Goal: Task Accomplishment & Management: Complete application form

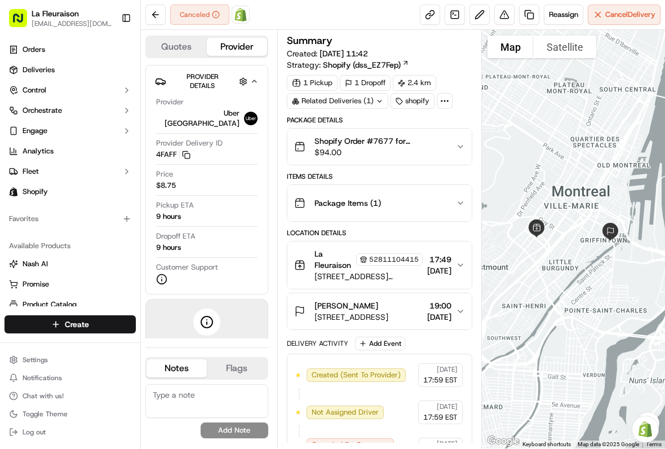
click at [46, 61] on link "Deliveries" at bounding box center [70, 70] width 131 height 18
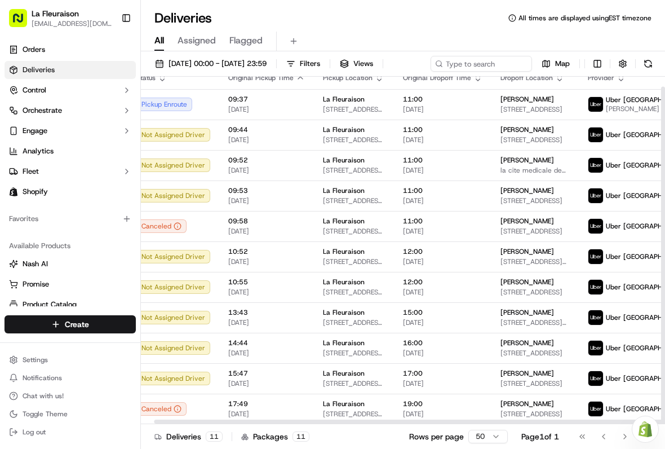
scroll to position [10, 14]
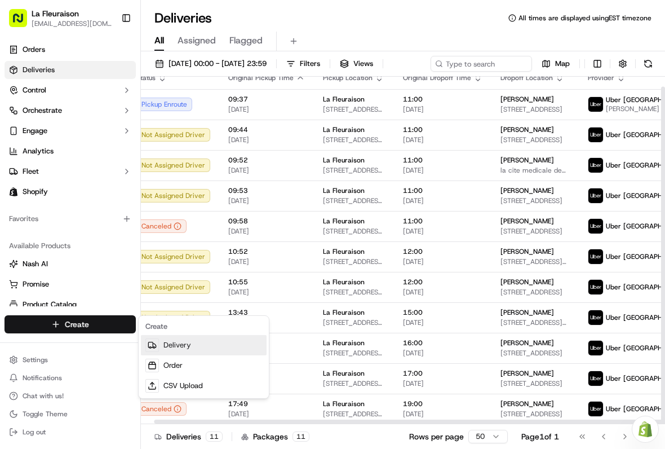
click at [200, 343] on link "Delivery" at bounding box center [204, 345] width 126 height 20
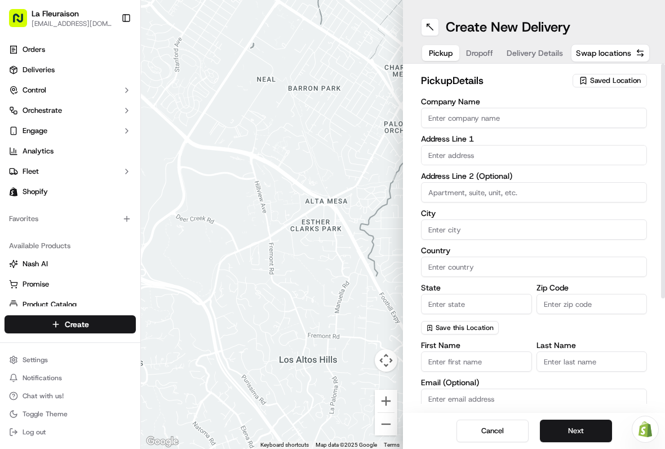
click at [620, 79] on span "Saved Location" at bounding box center [615, 81] width 51 height 10
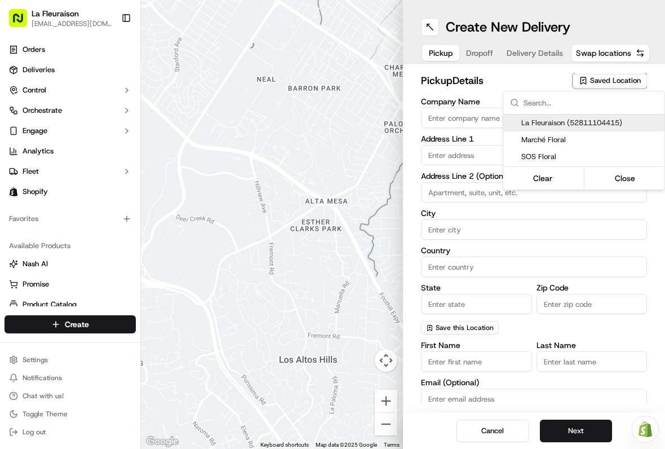
click at [602, 119] on span "La Fleuraison (52811104415)" at bounding box center [590, 123] width 139 height 10
type input "La Fleuraison"
type input "[GEOGRAPHIC_DATA]"
type input "CA"
type input "QC"
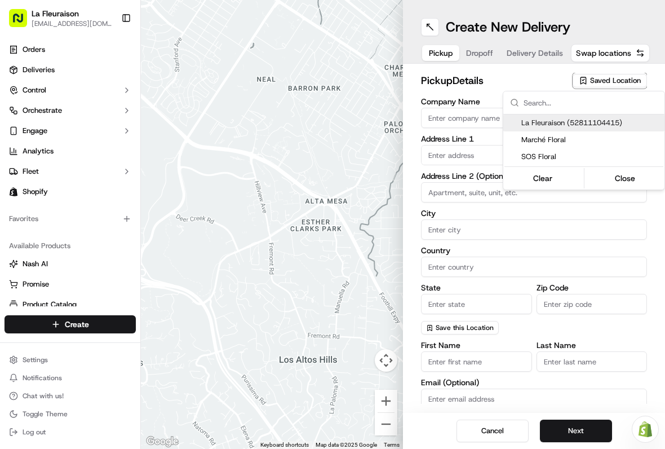
type input "H3H 1M4"
type input "[PHONE_NUMBER]"
type textarea "La Fleuraison"
type input "1970 [GEOGRAPHIC_DATA][PERSON_NAME]"
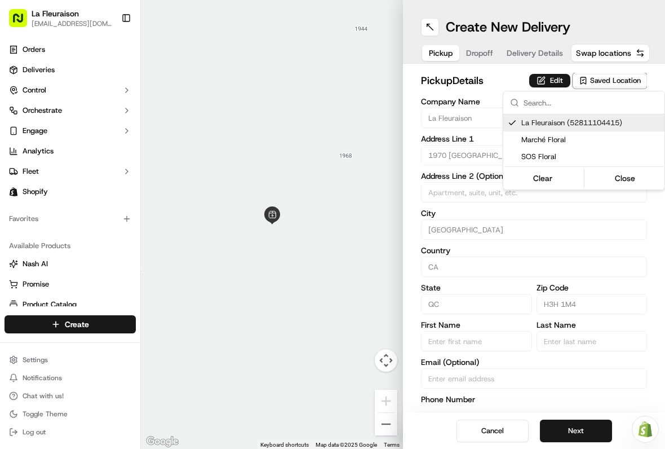
click at [634, 175] on button "Close" at bounding box center [625, 178] width 77 height 16
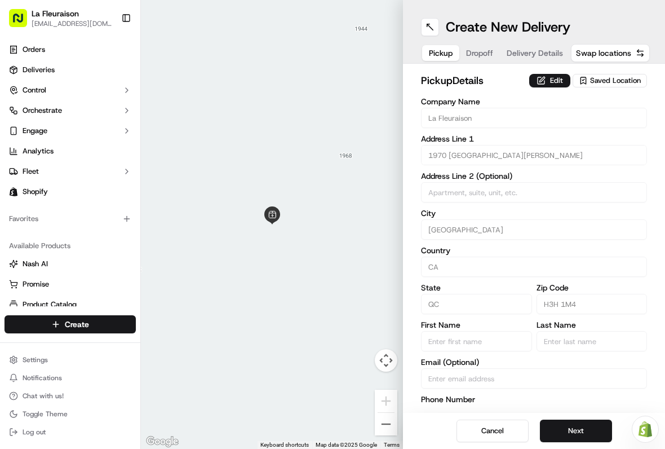
click at [577, 428] on button "Next" at bounding box center [576, 430] width 72 height 23
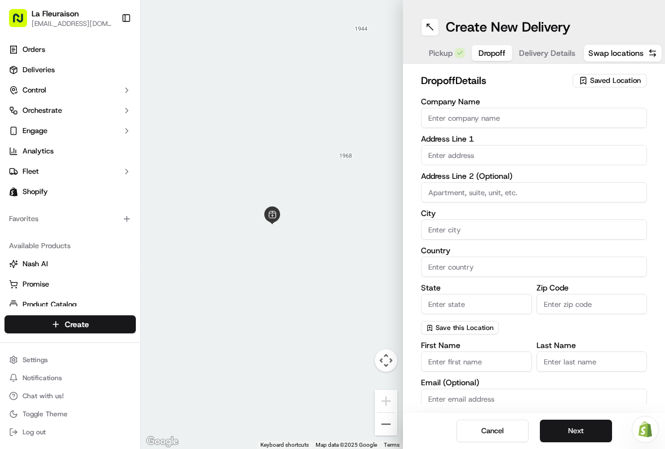
click at [485, 122] on input "Company Name" at bounding box center [534, 118] width 226 height 20
type input "Hotel AC."
click at [492, 153] on input "text" at bounding box center [534, 155] width 226 height 20
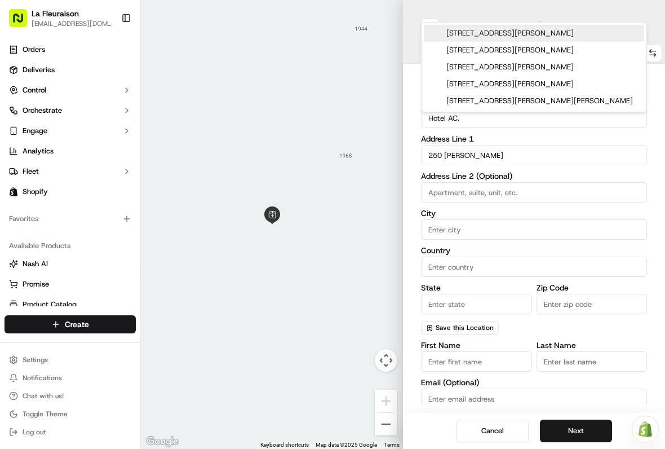
click at [544, 33] on div "[STREET_ADDRESS][PERSON_NAME]" at bounding box center [534, 33] width 220 height 17
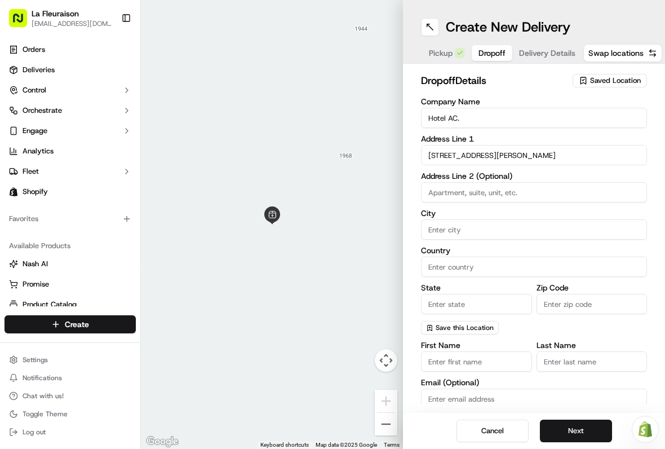
type input "[STREET_ADDRESS][PERSON_NAME]"
type input "[GEOGRAPHIC_DATA]"
type input "QC"
type input "G1R 2B4"
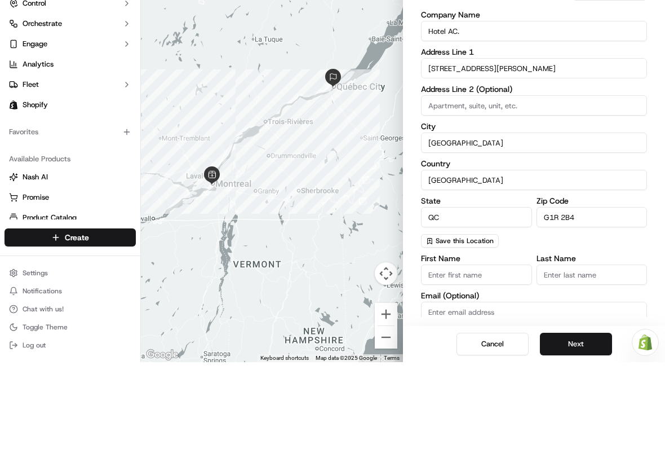
click at [560, 145] on input "[STREET_ADDRESS][PERSON_NAME]" at bounding box center [534, 155] width 226 height 20
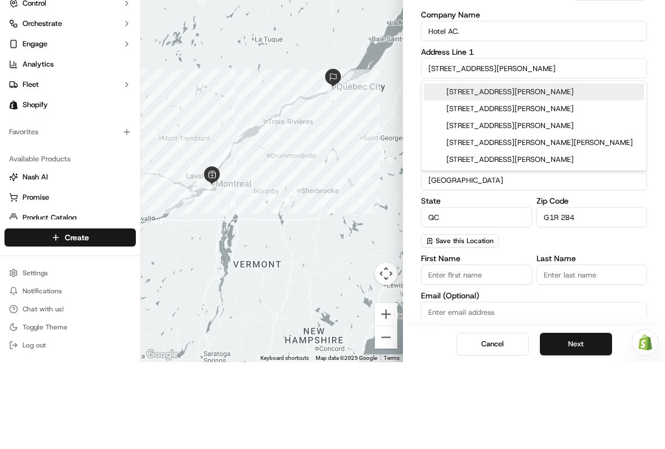
click at [567, 187] on div "[STREET_ADDRESS][PERSON_NAME]" at bounding box center [534, 195] width 220 height 17
type input "[STREET_ADDRESS][PERSON_NAME]"
type input "G1R 2A8"
type input "[STREET_ADDRESS][PERSON_NAME]"
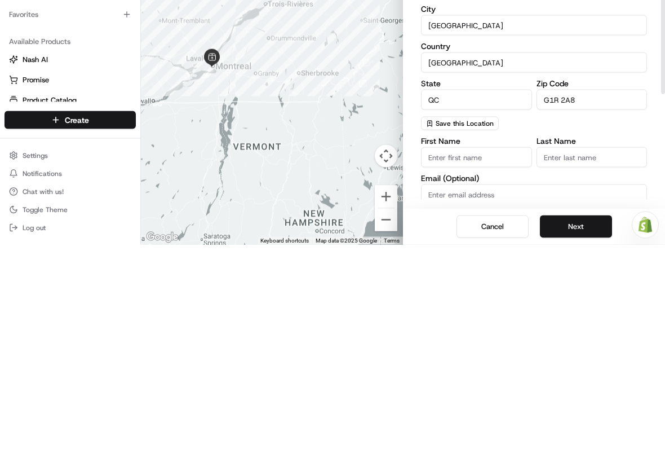
click at [591, 294] on input "G1R 2A8" at bounding box center [592, 304] width 111 height 20
type input "G"
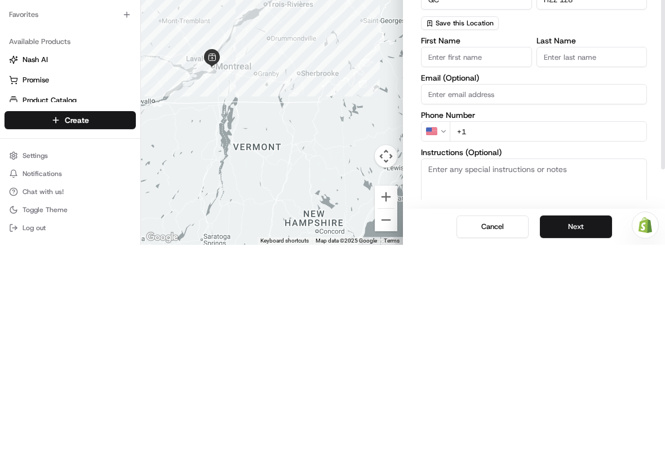
scroll to position [107, 0]
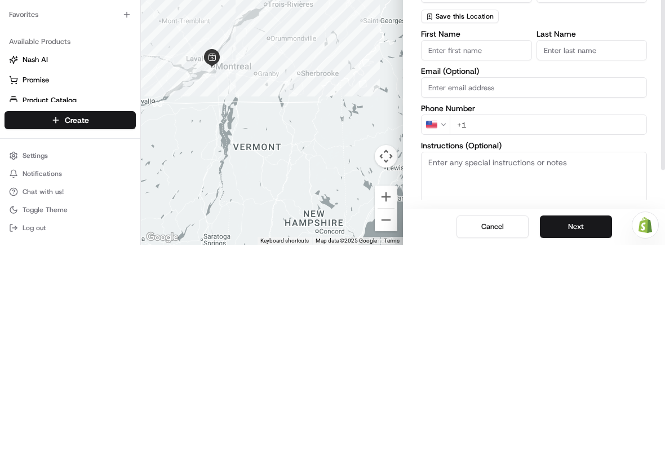
type input "H2Z 1Z8"
click at [492, 244] on input "First Name" at bounding box center [476, 254] width 111 height 20
type input "[PERSON_NAME]"
click at [596, 244] on input "Last Name" at bounding box center [592, 254] width 111 height 20
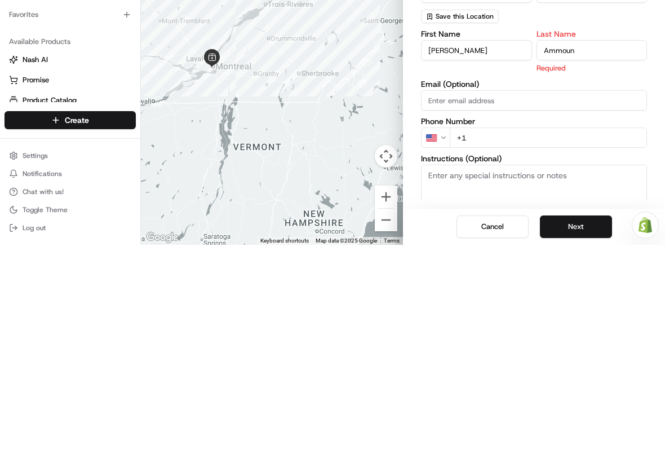
type input "Ammoun"
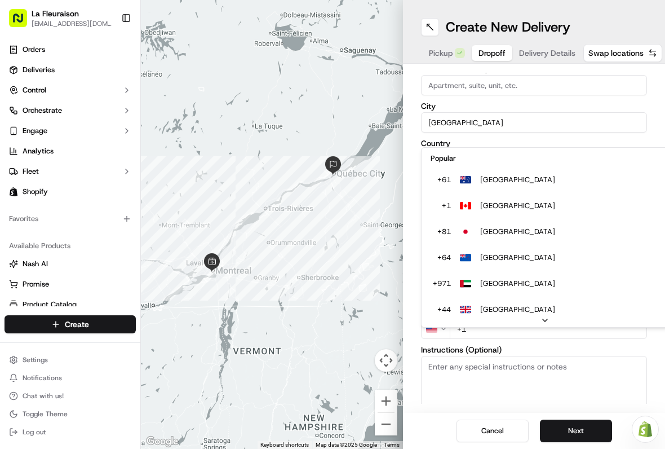
scroll to position [48, 0]
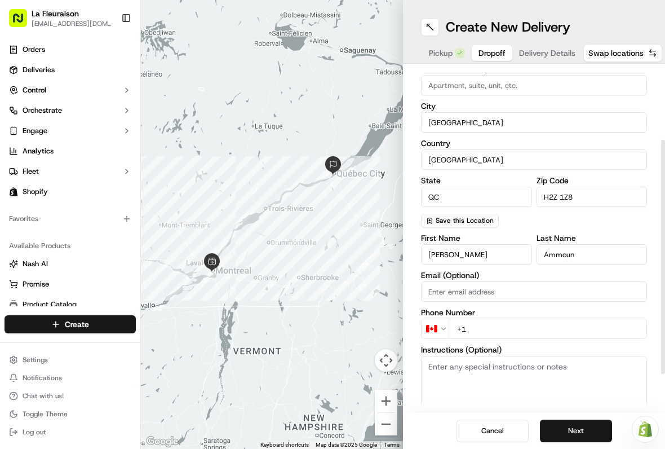
click at [495, 330] on input "+1" at bounding box center [548, 328] width 197 height 20
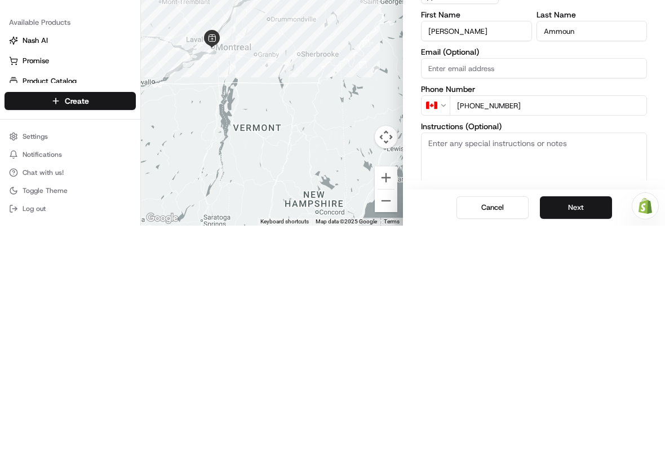
type input "[PHONE_NUMBER]"
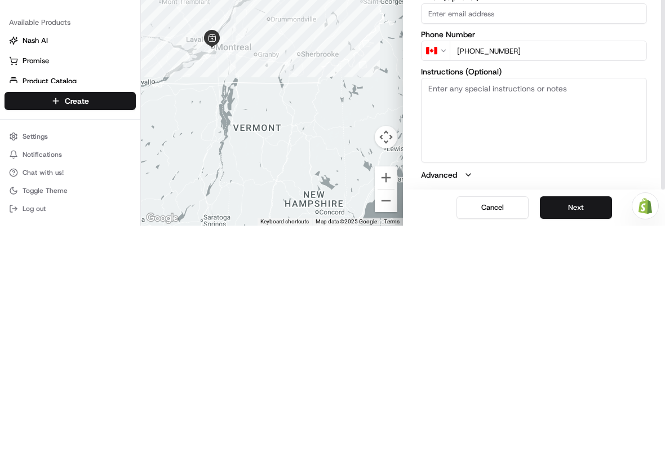
scroll to position [162, 0]
click at [594, 419] on button "Next" at bounding box center [576, 430] width 72 height 23
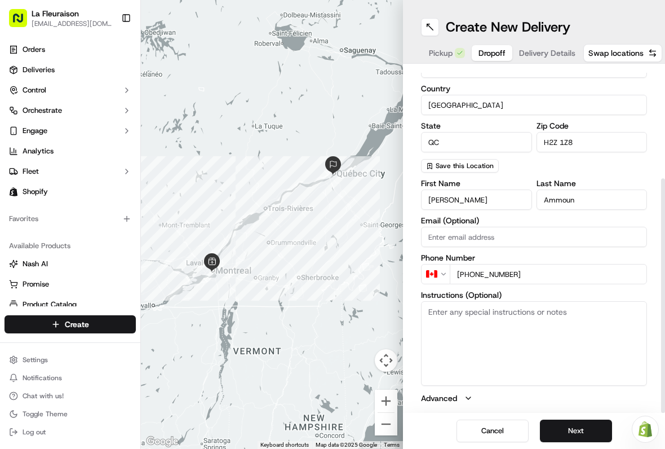
scroll to position [24, 0]
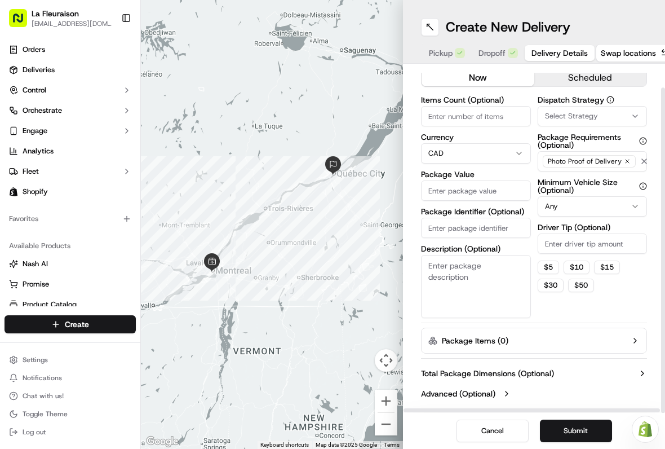
click at [491, 189] on input "Package Value" at bounding box center [476, 190] width 110 height 20
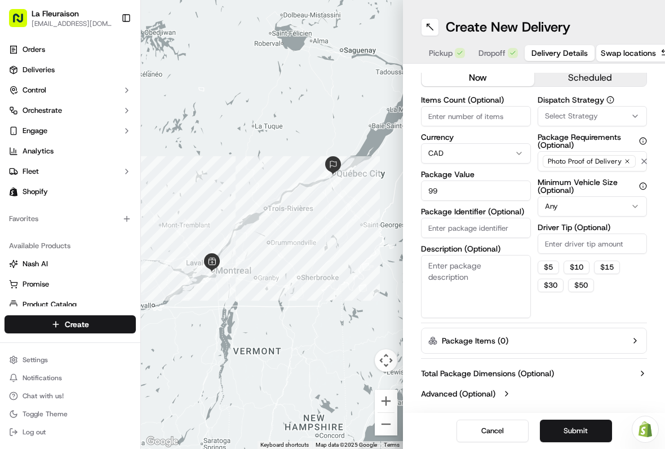
type input "99"
click at [604, 76] on button "scheduled" at bounding box center [590, 77] width 113 height 17
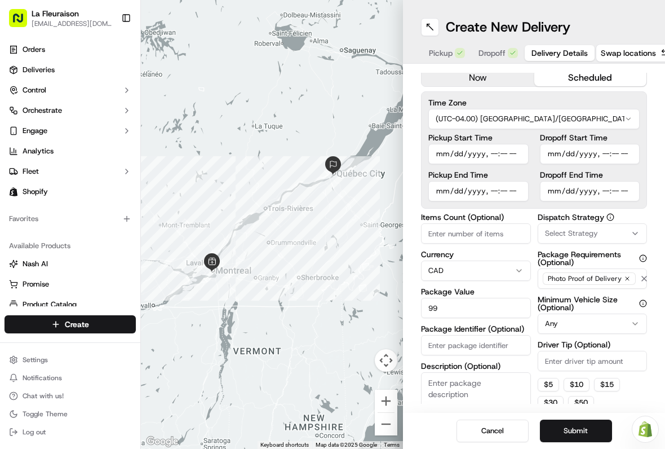
click at [494, 153] on input "Pickup Start Time" at bounding box center [478, 154] width 100 height 20
type input "[DATE]T18:00"
click at [65, 63] on link "Deliveries" at bounding box center [70, 70] width 131 height 18
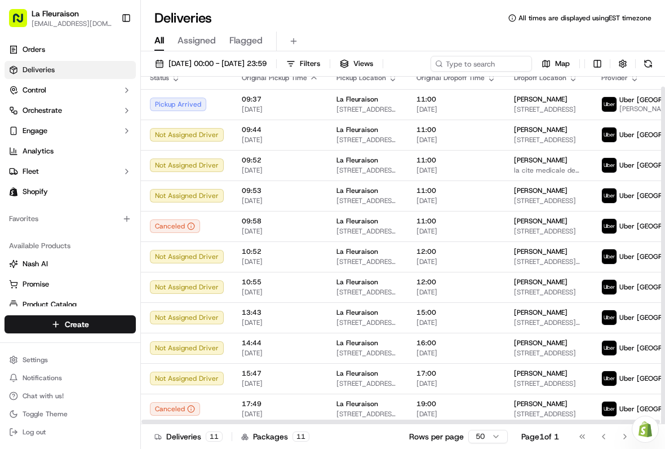
scroll to position [10, 0]
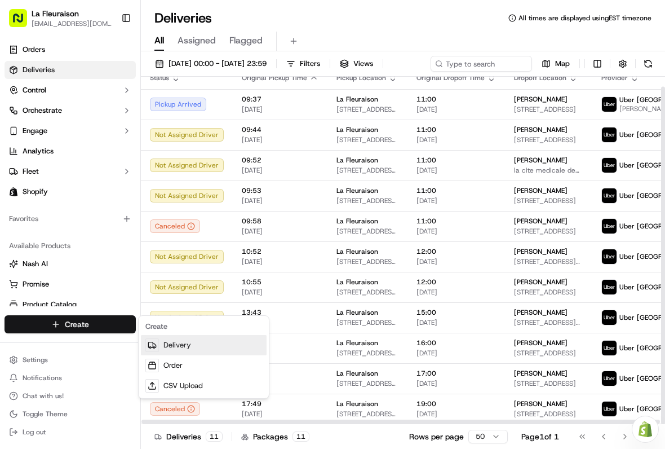
click at [177, 343] on link "Delivery" at bounding box center [204, 345] width 126 height 20
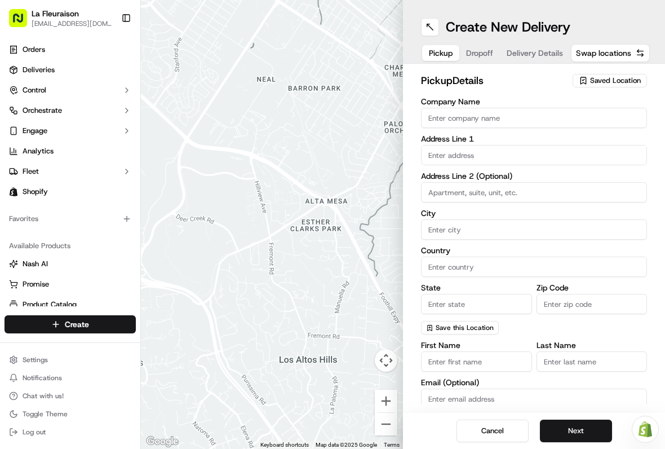
click at [510, 118] on input "Company Name" at bounding box center [534, 118] width 226 height 20
type input "A"
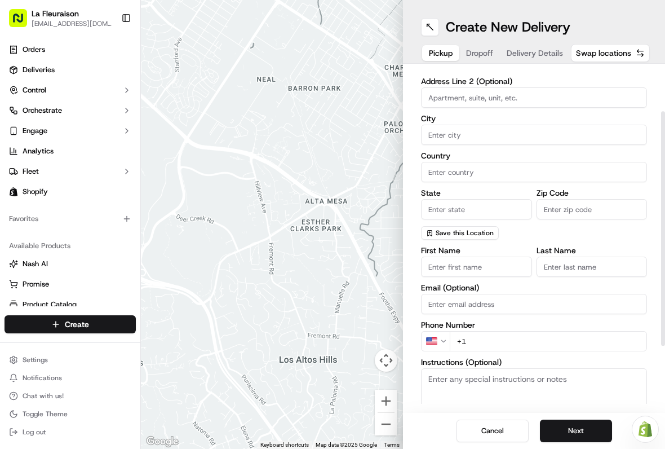
scroll to position [96, 0]
type input "Hotel AC"
click at [518, 93] on input at bounding box center [534, 96] width 226 height 20
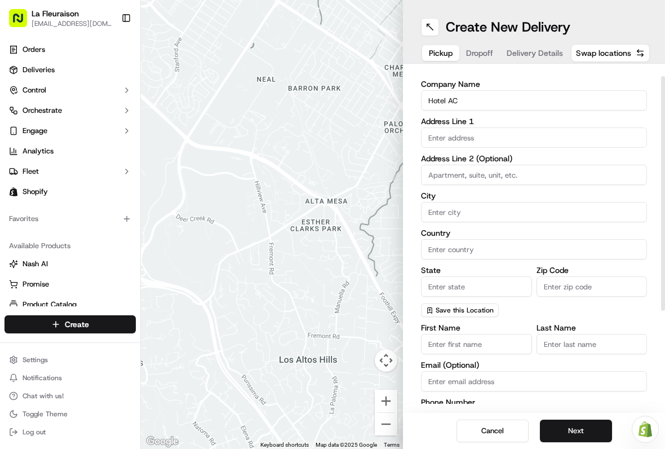
scroll to position [18, 0]
click at [484, 136] on input "text" at bounding box center [534, 137] width 226 height 20
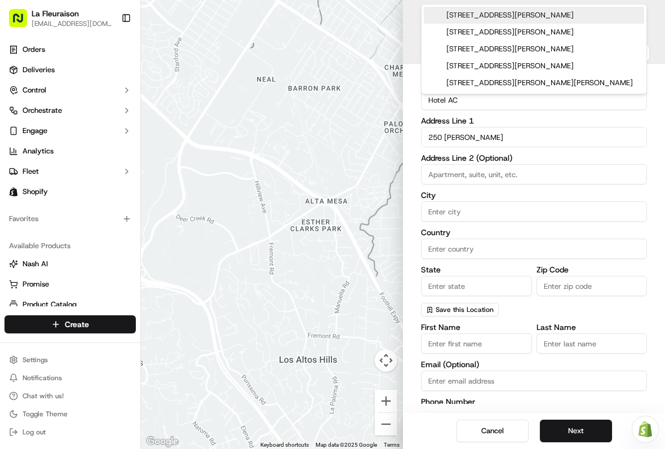
click at [530, 41] on div "[STREET_ADDRESS][PERSON_NAME]" at bounding box center [534, 32] width 220 height 17
type input "250 Boul. [PERSON_NAME] O, [GEOGRAPHIC_DATA], QC H2Z 1M1, [GEOGRAPHIC_DATA]"
type input "[GEOGRAPHIC_DATA]"
type input "QC"
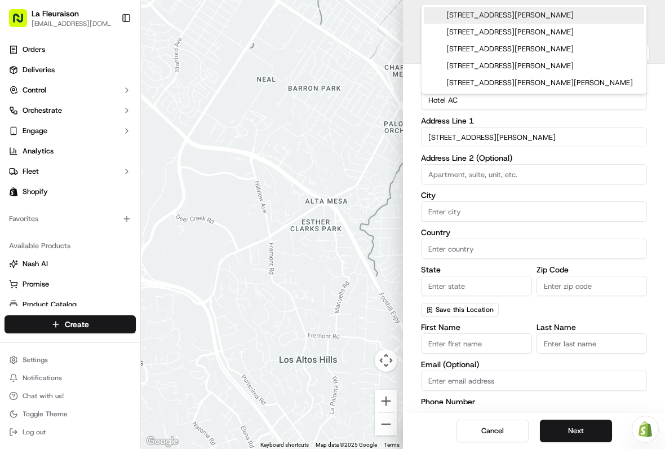
type input "H2Z 1M1"
type input "[STREET_ADDRESS][PERSON_NAME]"
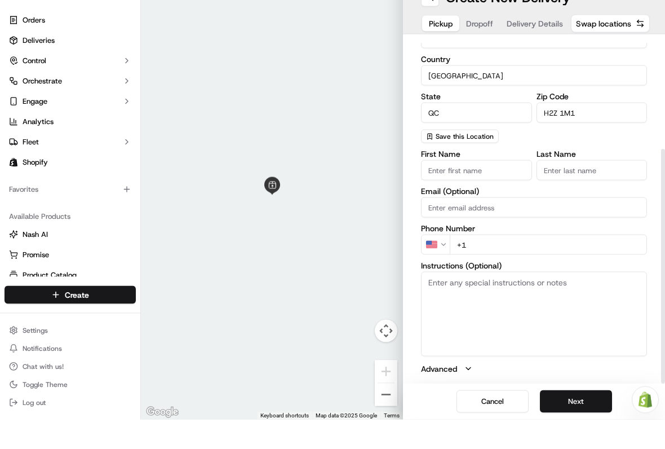
scroll to position [162, 0]
click at [485, 189] on input "First Name" at bounding box center [476, 199] width 111 height 20
type input "[PERSON_NAME]"
click at [603, 189] on input "Last Name" at bounding box center [592, 199] width 111 height 20
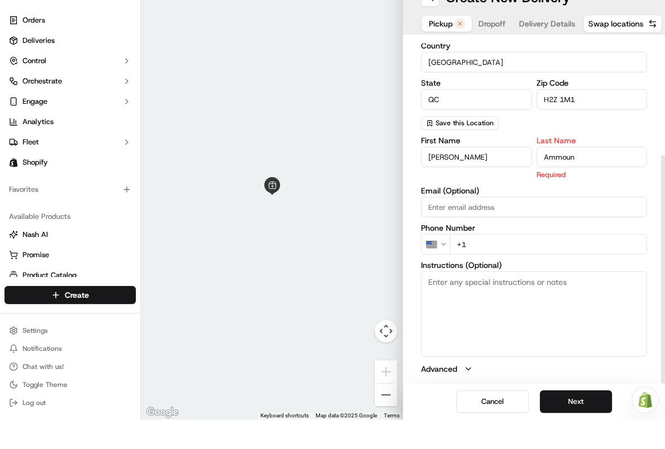
scroll to position [175, 0]
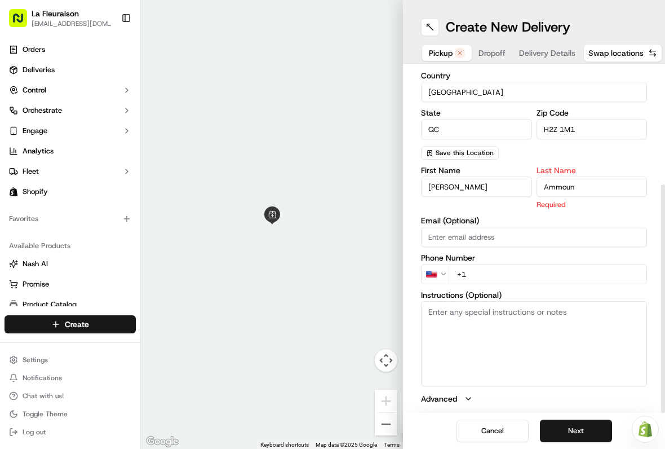
type input "Ammoun"
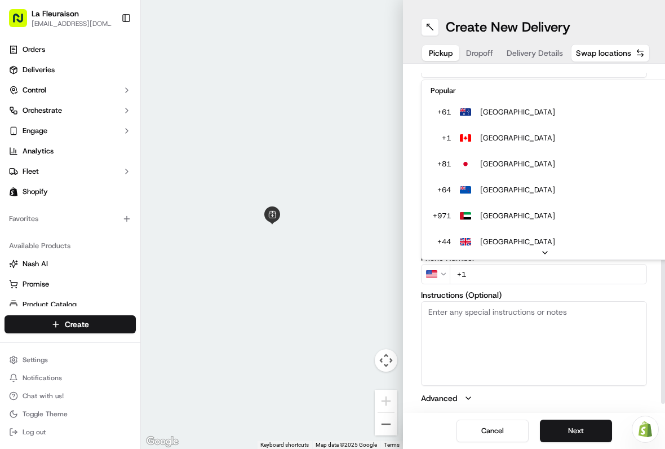
scroll to position [48, 0]
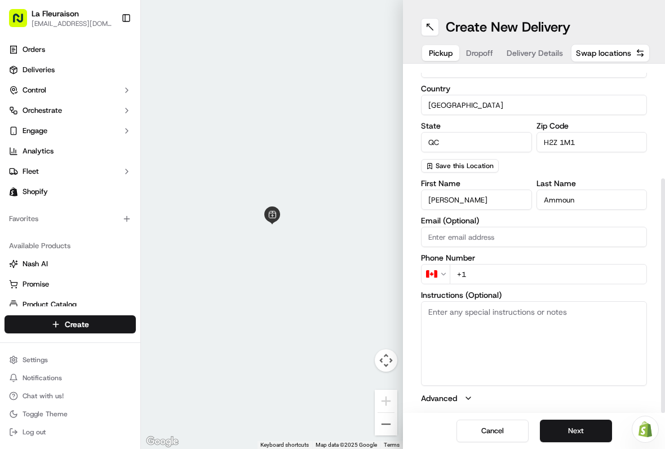
click at [509, 272] on input "+1" at bounding box center [548, 274] width 197 height 20
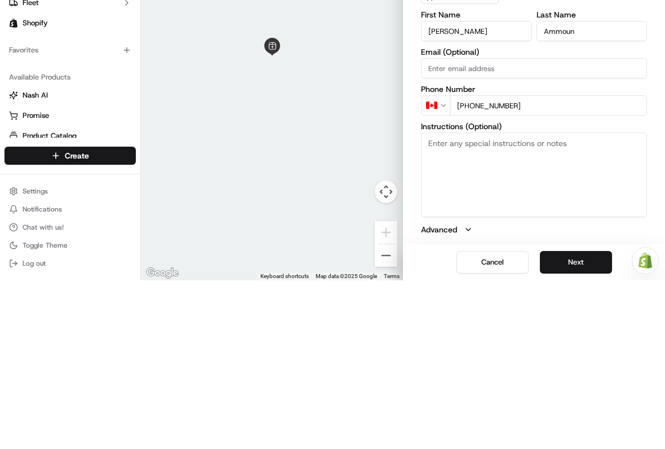
type input "[PHONE_NUMBER]"
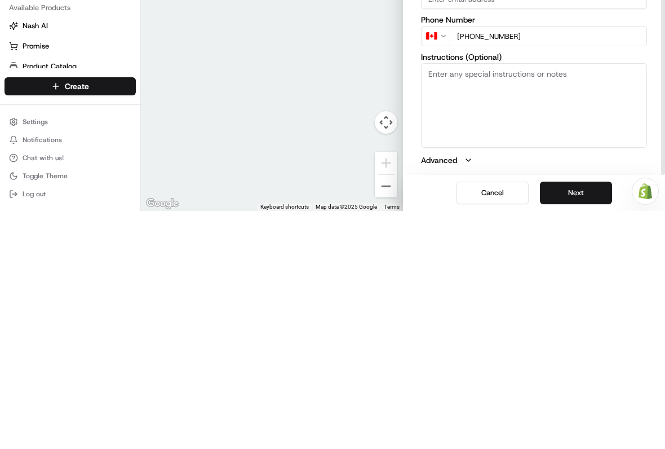
click at [588, 419] on button "Next" at bounding box center [576, 430] width 72 height 23
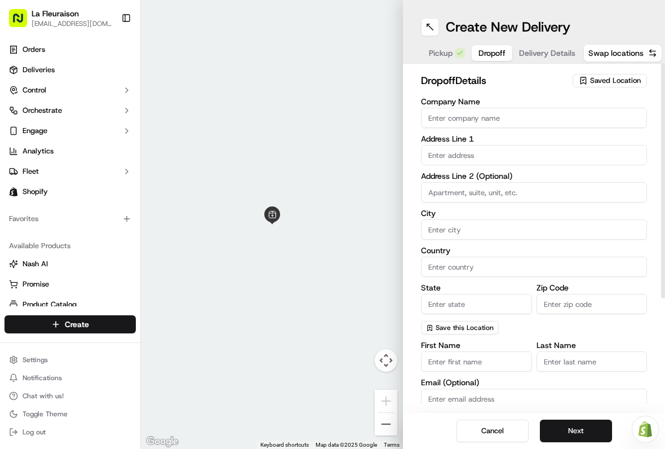
scroll to position [0, 0]
click at [579, 423] on button "Next" at bounding box center [576, 430] width 72 height 23
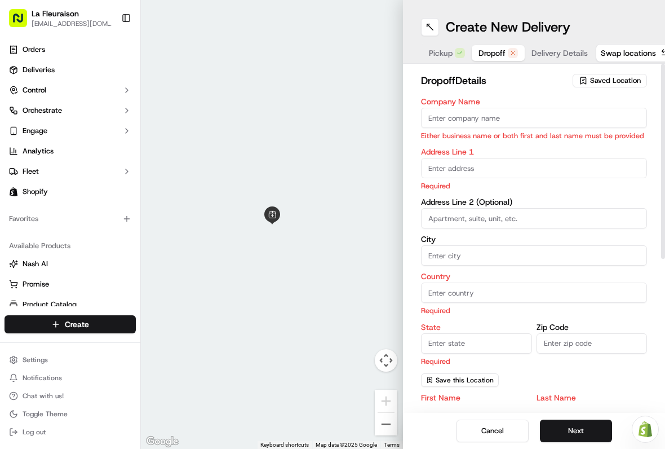
click at [616, 374] on div "Company Name Either business name or both first and last name must be provided …" at bounding box center [534, 242] width 226 height 289
click at [590, 423] on button "Next" at bounding box center [576, 430] width 72 height 23
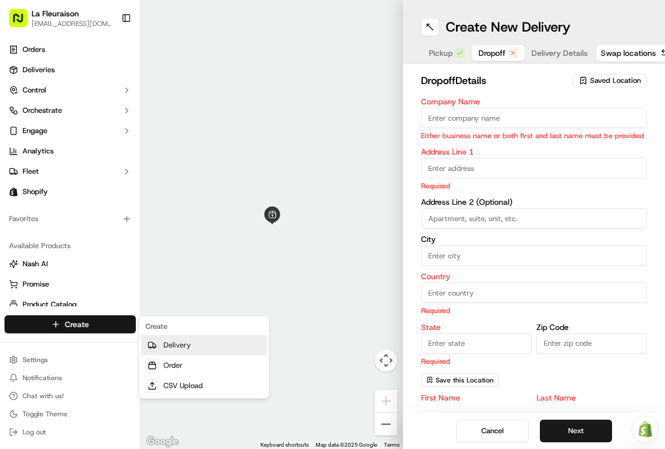
click at [190, 346] on link "Delivery" at bounding box center [204, 345] width 126 height 20
click at [192, 343] on link "Delivery" at bounding box center [204, 345] width 126 height 20
click at [189, 339] on link "Delivery" at bounding box center [204, 345] width 126 height 20
click at [182, 340] on link "Delivery" at bounding box center [204, 345] width 126 height 20
click at [187, 342] on link "Delivery" at bounding box center [204, 345] width 126 height 20
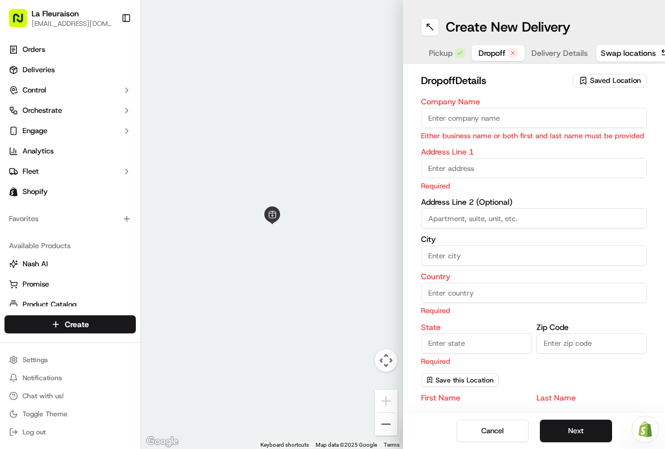
click at [64, 69] on link "Deliveries" at bounding box center [70, 70] width 131 height 18
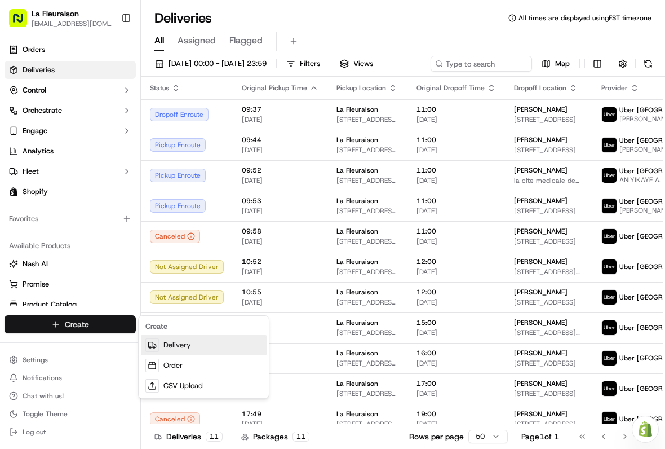
click at [196, 349] on link "Delivery" at bounding box center [204, 345] width 126 height 20
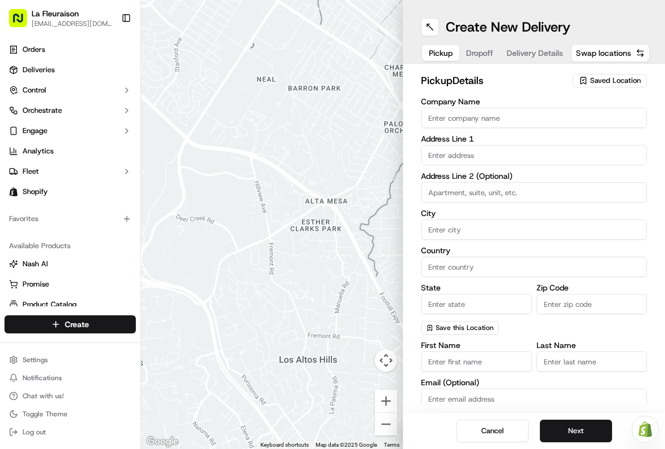
click at [504, 152] on input "text" at bounding box center [534, 155] width 226 height 20
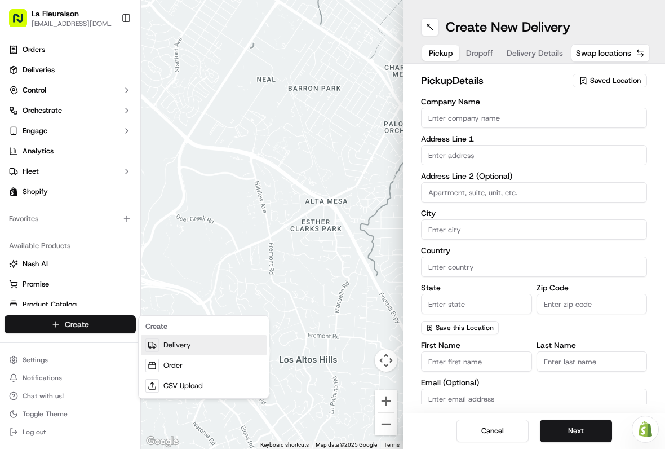
click at [173, 346] on link "Delivery" at bounding box center [204, 345] width 126 height 20
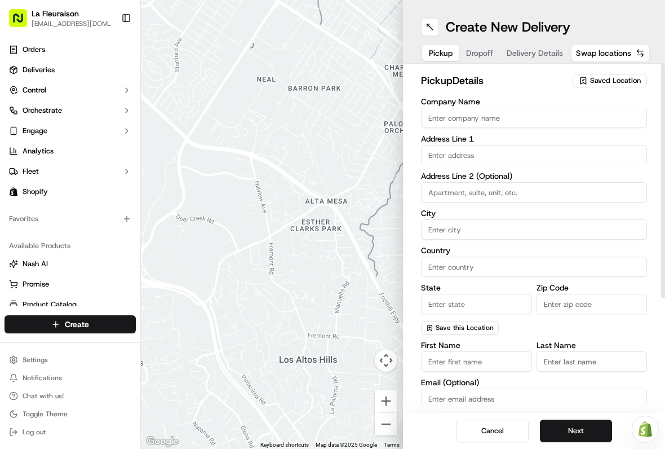
click at [615, 76] on span "Saved Location" at bounding box center [615, 81] width 51 height 10
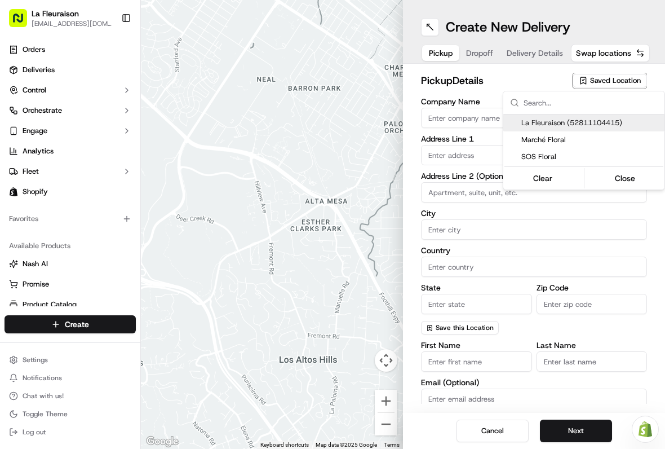
click at [551, 119] on span "La Fleuraison (52811104415)" at bounding box center [590, 123] width 139 height 10
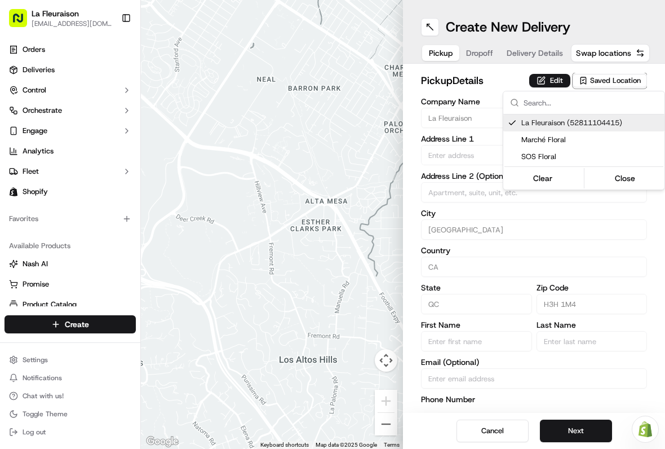
type input "La Fleuraison"
type input "[GEOGRAPHIC_DATA]"
type input "CA"
type input "QC"
type input "H3H 1M4"
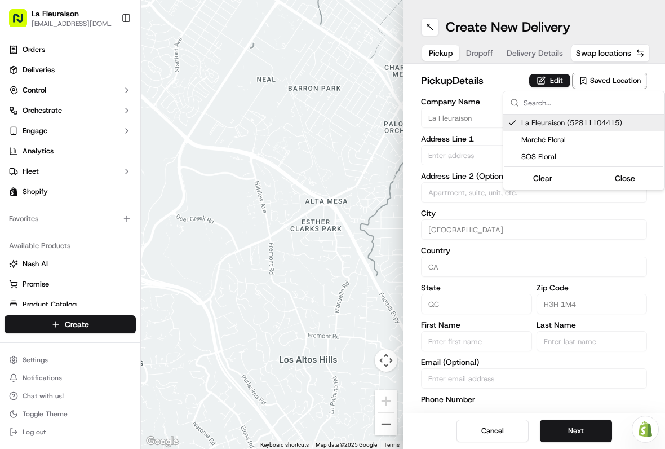
type input "[PHONE_NUMBER]"
type textarea "La Fleuraison"
type input "1970 [GEOGRAPHIC_DATA][PERSON_NAME]"
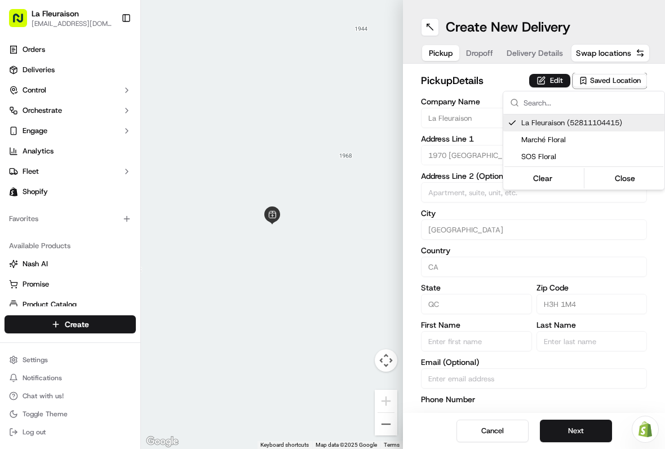
click at [632, 172] on button "Close" at bounding box center [625, 178] width 77 height 16
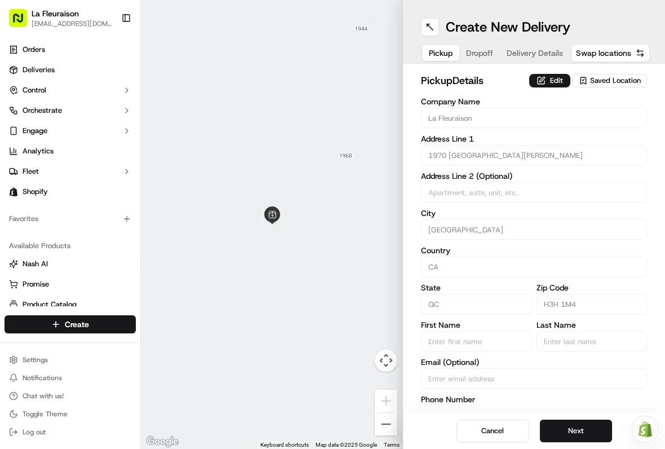
click at [584, 430] on button "Next" at bounding box center [576, 430] width 72 height 23
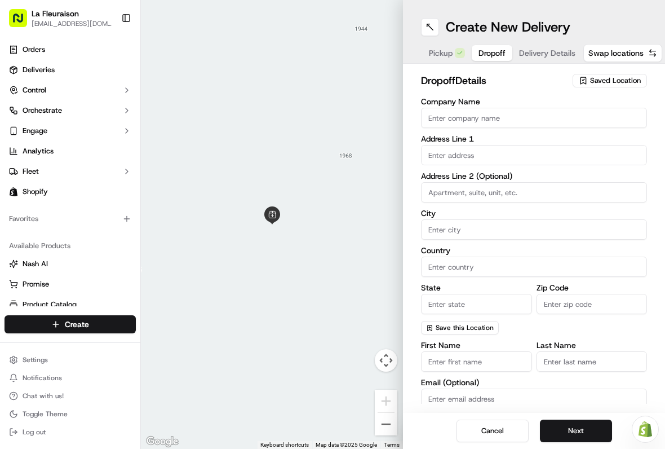
click at [457, 118] on input "Company Name" at bounding box center [534, 118] width 226 height 20
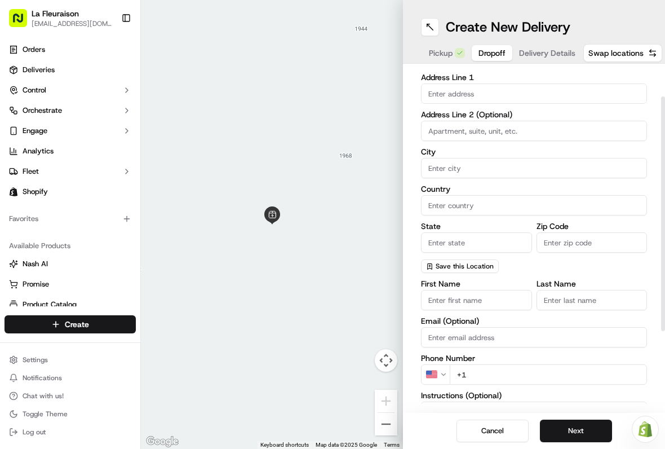
scroll to position [63, 0]
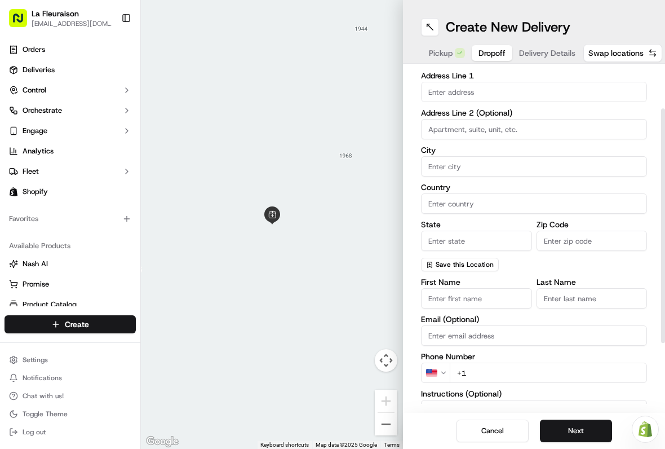
type input "Hotel AC"
click at [494, 95] on input "text" at bounding box center [534, 92] width 226 height 20
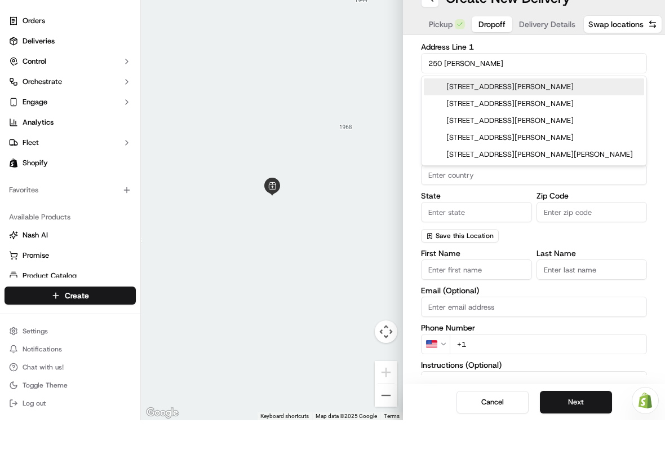
click at [501, 124] on div "[STREET_ADDRESS][PERSON_NAME]" at bounding box center [534, 132] width 220 height 17
type input "250 Boul. [PERSON_NAME] O, [GEOGRAPHIC_DATA], QC H2Z 1M1, [GEOGRAPHIC_DATA]"
type input "[GEOGRAPHIC_DATA]"
type input "QC"
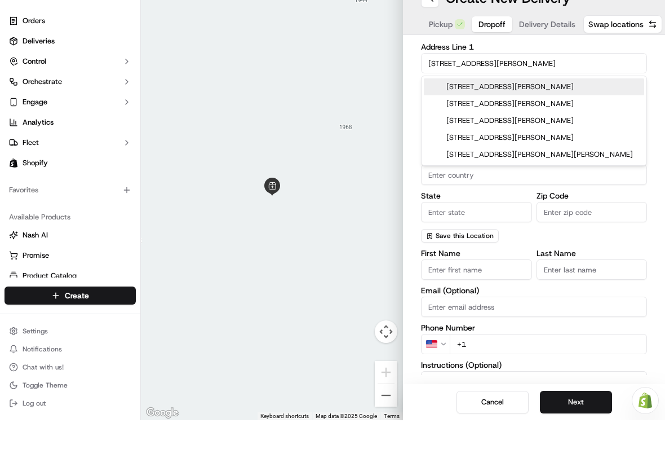
type input "H2Z 1M1"
type input "[STREET_ADDRESS][PERSON_NAME]"
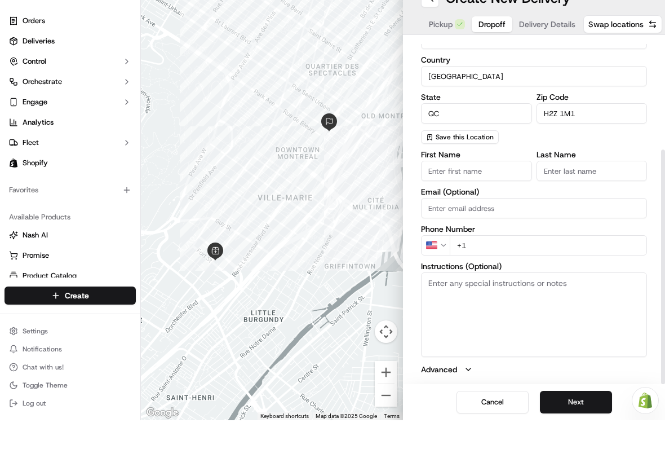
scroll to position [0, 0]
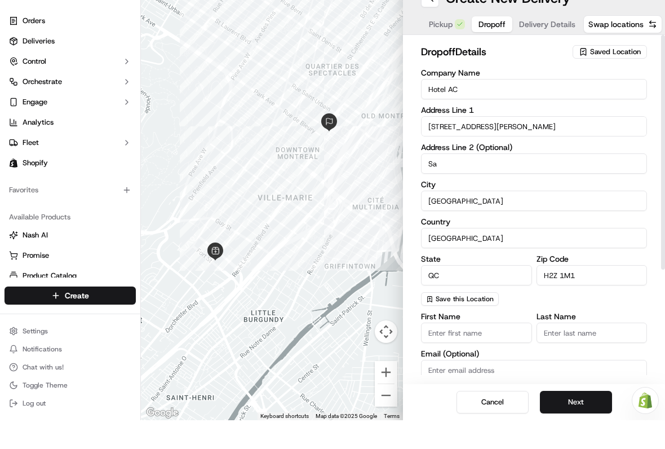
type input "S"
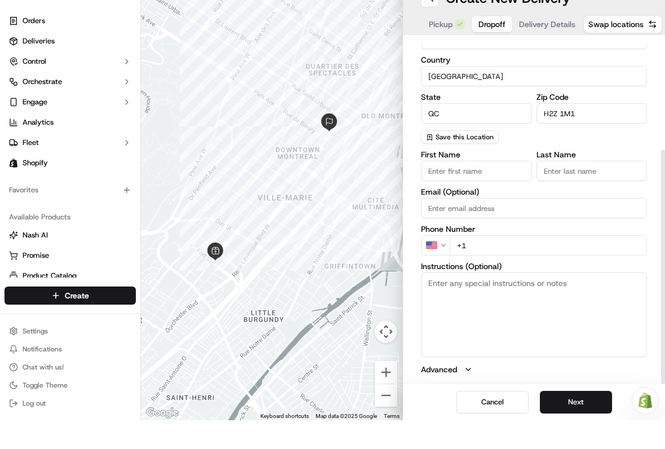
scroll to position [162, 0]
click at [485, 189] on input "First Name" at bounding box center [476, 199] width 111 height 20
type input "[PERSON_NAME]"
click at [563, 189] on input "Last Name" at bounding box center [592, 199] width 111 height 20
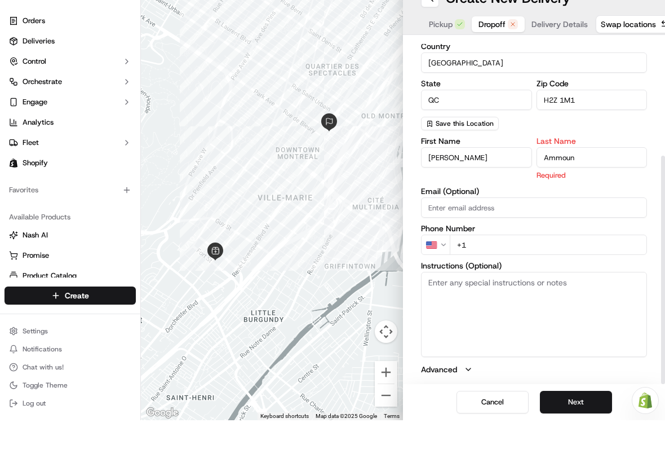
scroll to position [175, 0]
type input "Ammoun"
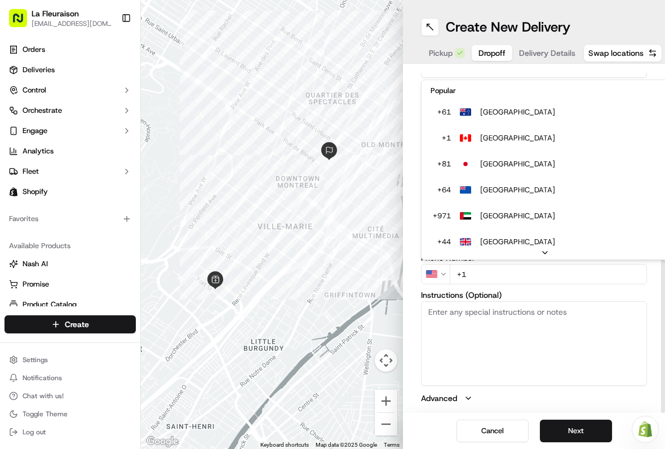
scroll to position [48, 0]
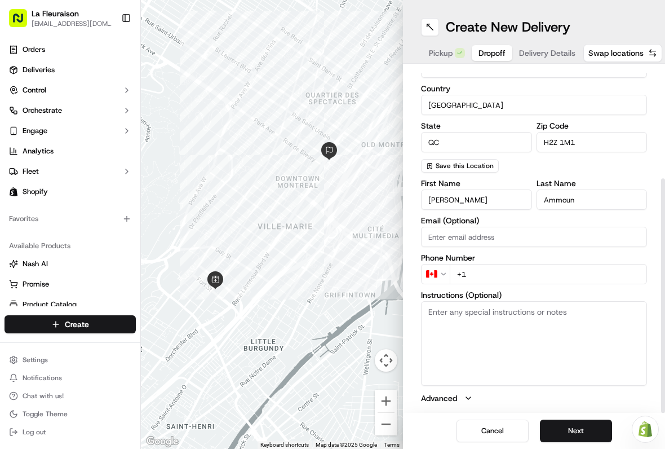
click at [510, 268] on input "+1" at bounding box center [548, 274] width 197 height 20
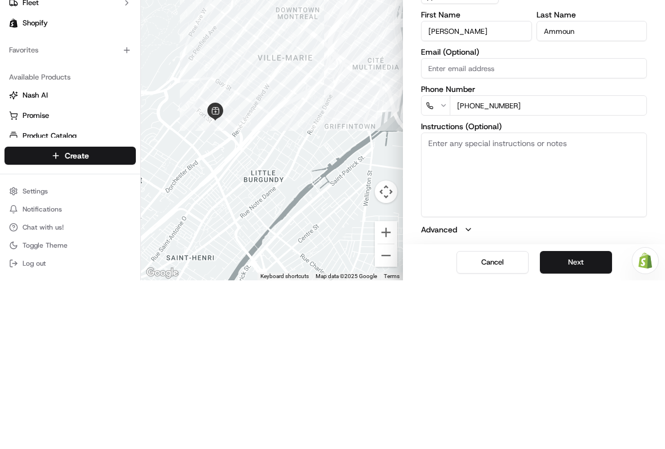
type input "[PHONE_NUMBER]"
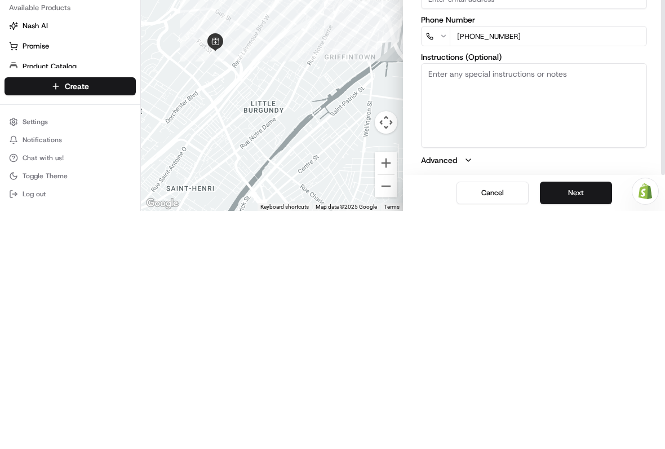
click at [588, 419] on button "Next" at bounding box center [576, 430] width 72 height 23
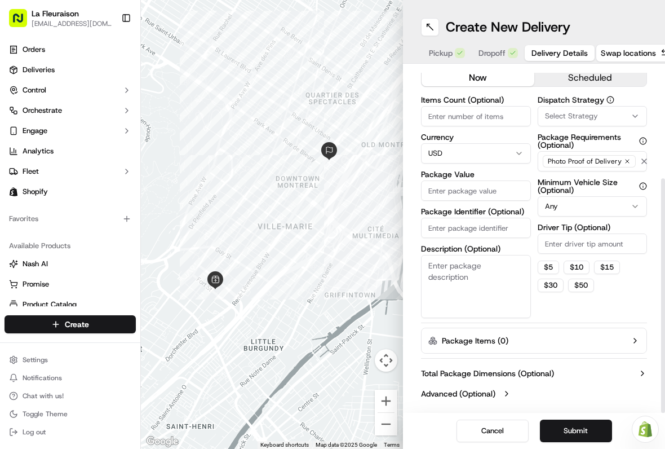
scroll to position [24, 0]
click at [510, 150] on html "La Fleuraison [EMAIL_ADDRESS][DOMAIN_NAME] Toggle Sidebar Orders Deliveries Con…" at bounding box center [332, 224] width 665 height 449
click at [451, 190] on input "Package Value" at bounding box center [476, 190] width 110 height 20
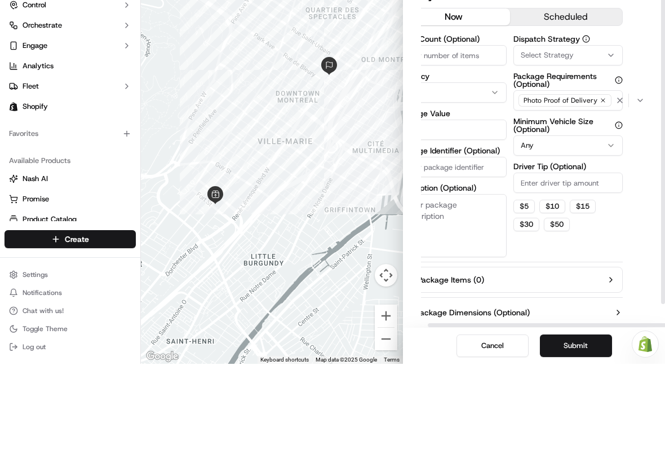
scroll to position [0, 24]
type input "99"
click at [568, 94] on button "scheduled" at bounding box center [567, 102] width 113 height 17
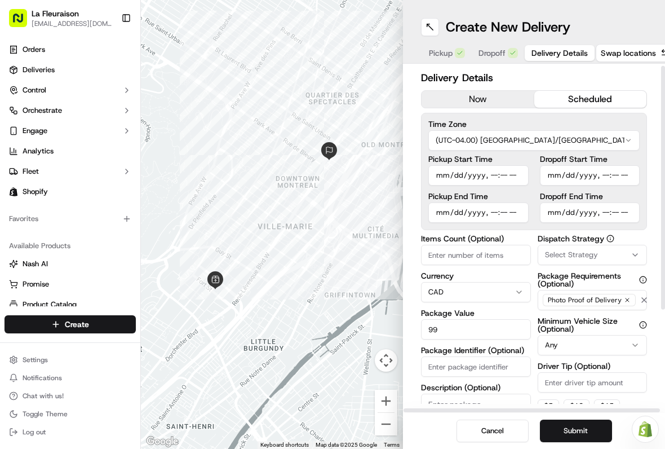
scroll to position [3, 0]
click at [461, 176] on input "Pickup Start Time" at bounding box center [478, 175] width 100 height 20
type input "[DATE]T18:00"
click at [572, 436] on button "Submit" at bounding box center [576, 430] width 72 height 23
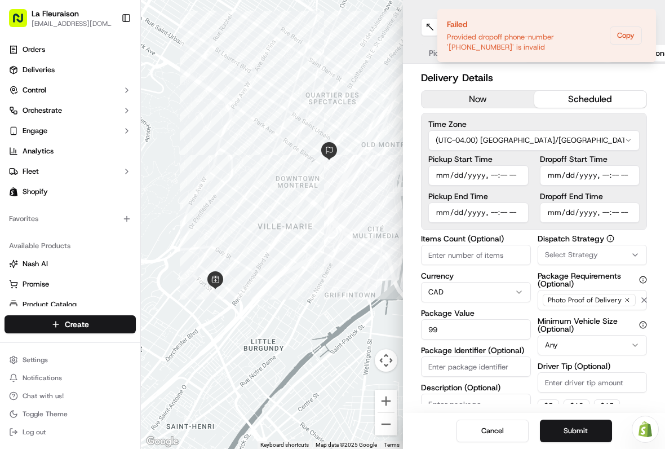
click at [423, 25] on button at bounding box center [430, 27] width 18 height 18
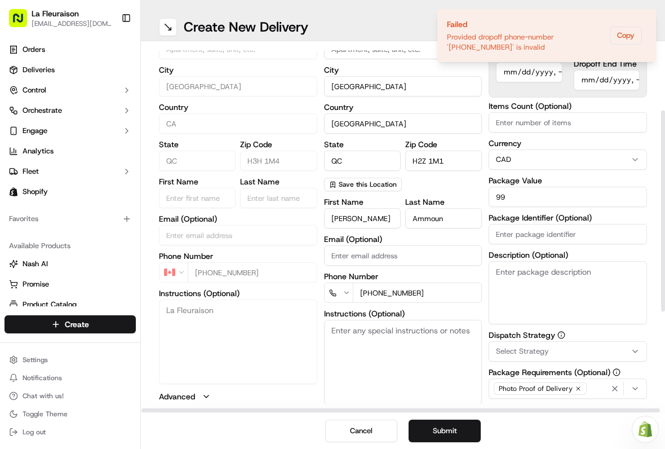
scroll to position [121, 0]
click at [429, 295] on input "[PHONE_NUMBER]" at bounding box center [418, 292] width 130 height 20
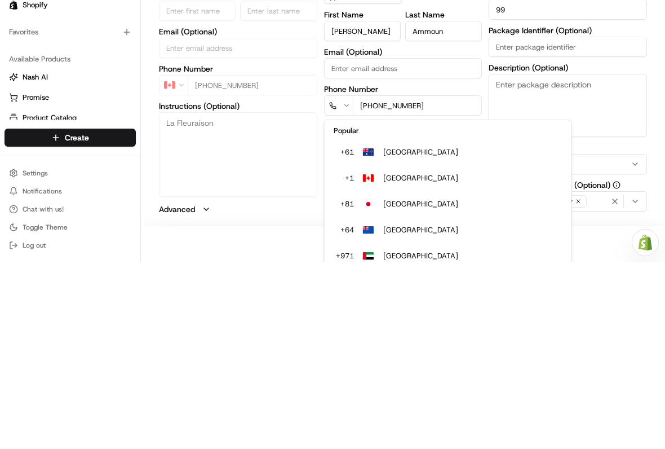
click at [343, 286] on html "La Fleuraison [EMAIL_ADDRESS][DOMAIN_NAME] Toggle Sidebar Orders Deliveries Con…" at bounding box center [332, 224] width 665 height 449
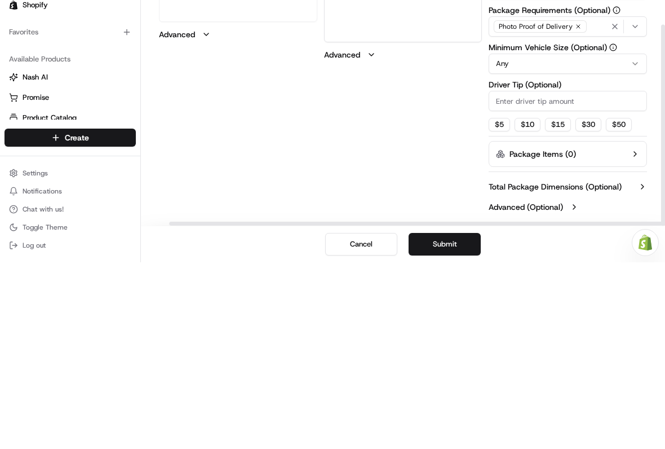
type input "[PHONE_NUMBER]"
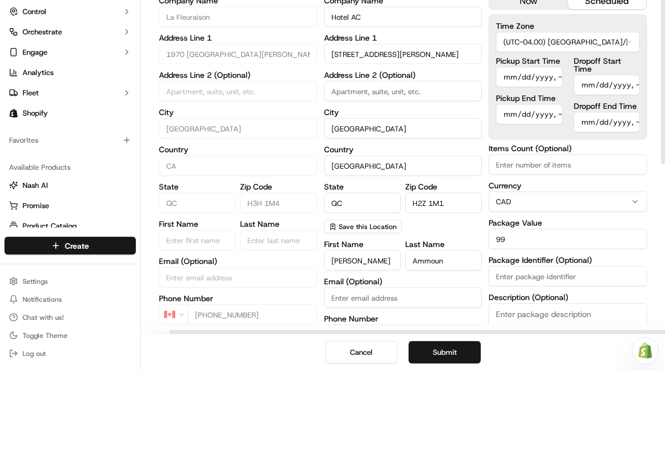
scroll to position [0, 28]
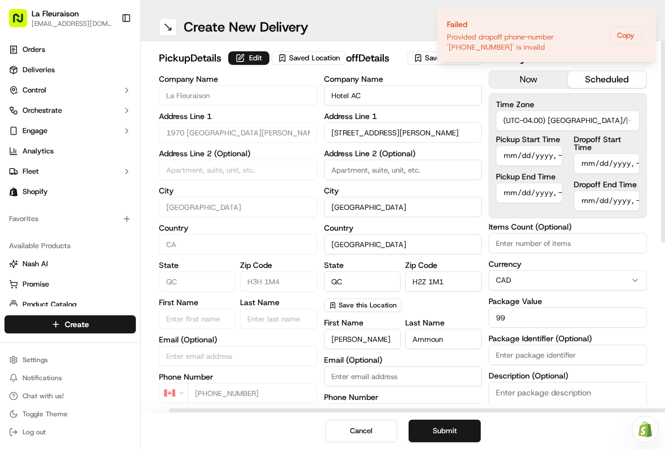
click at [452, 424] on button "Submit" at bounding box center [445, 430] width 72 height 23
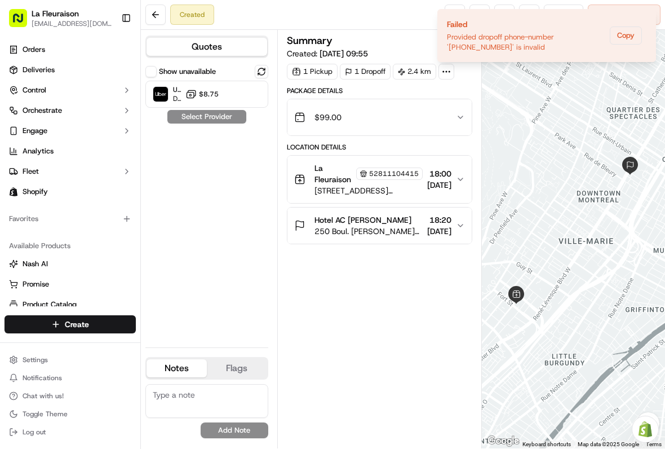
click at [203, 92] on span "$8.75" at bounding box center [209, 94] width 20 height 9
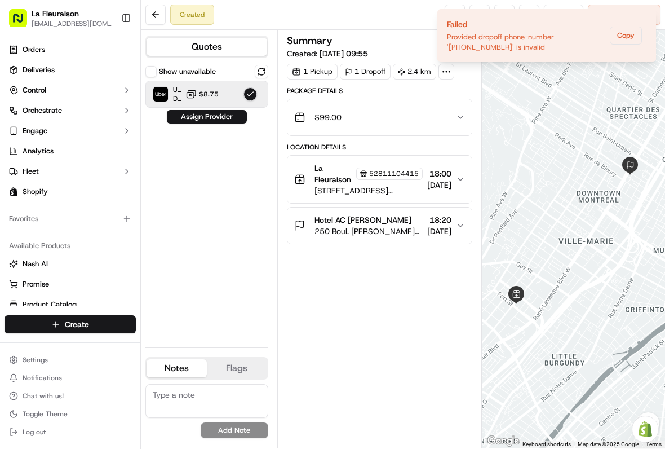
click at [210, 120] on button "Assign Provider" at bounding box center [207, 117] width 80 height 14
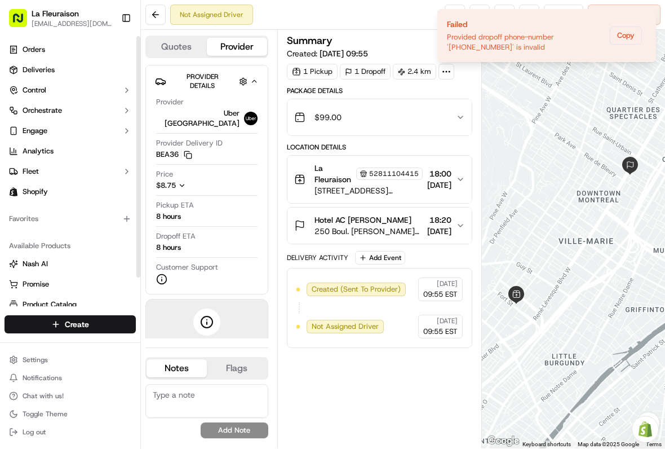
click at [55, 73] on link "Deliveries" at bounding box center [70, 70] width 131 height 18
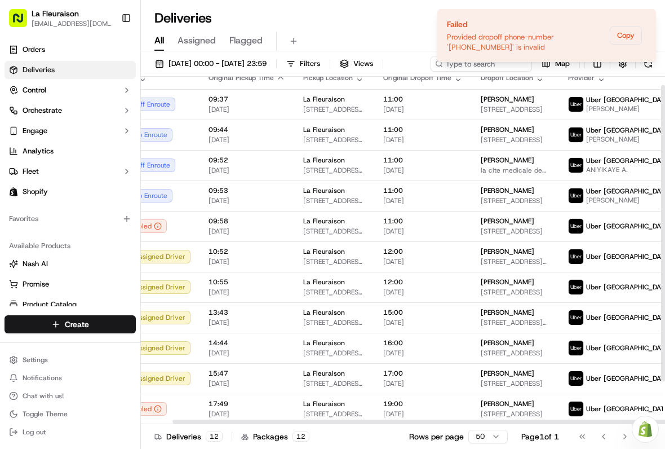
scroll to position [10, 33]
